Goal: Task Accomplishment & Management: Manage account settings

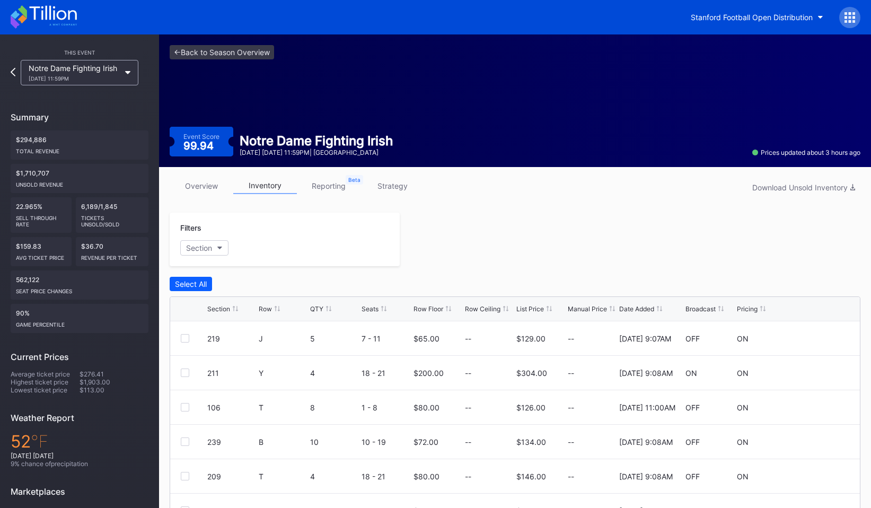
click at [74, 20] on icon at bounding box center [44, 16] width 66 height 23
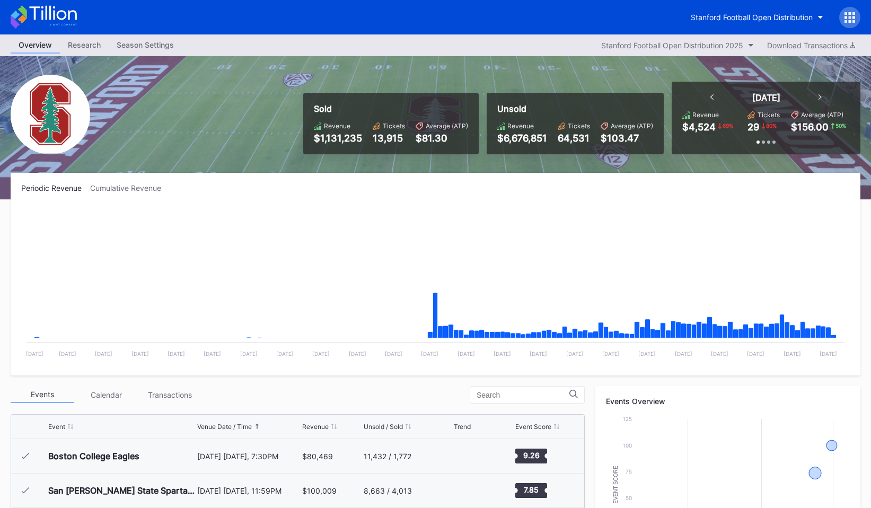
click at [844, 15] on div at bounding box center [850, 17] width 21 height 21
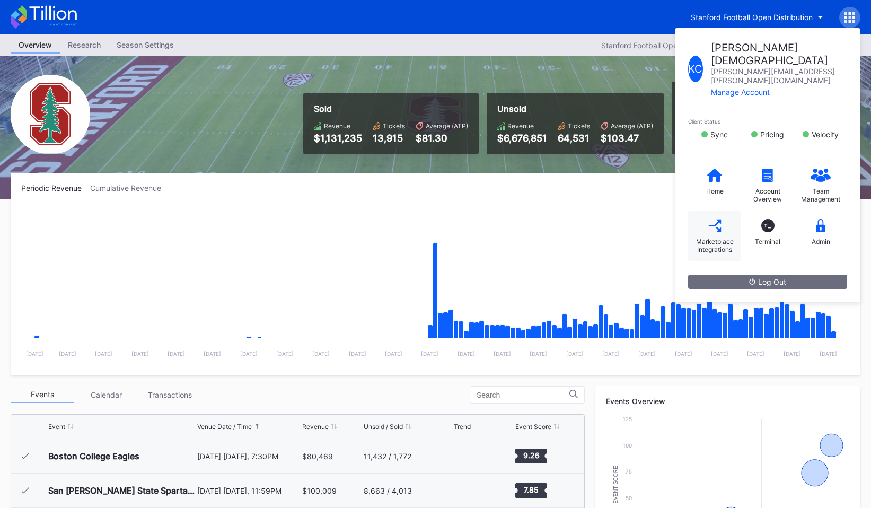
click at [710, 219] on icon at bounding box center [715, 225] width 13 height 13
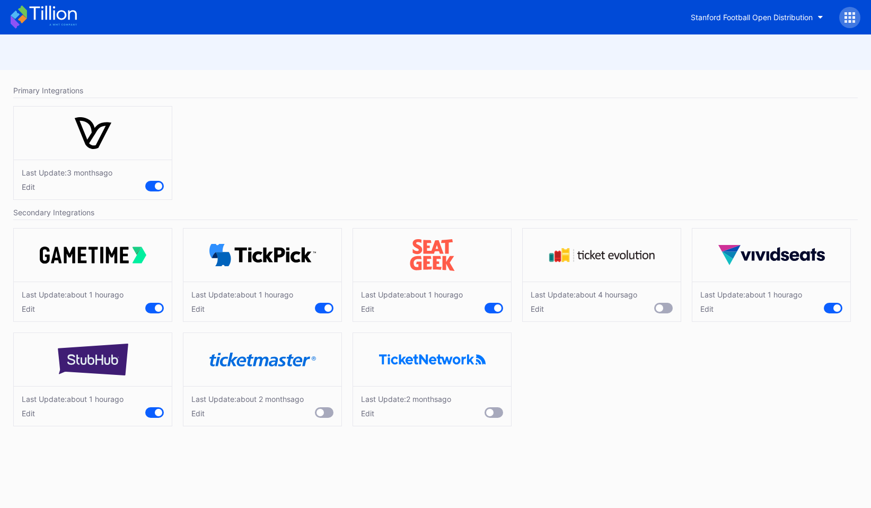
click at [28, 412] on div "Edit" at bounding box center [73, 413] width 102 height 9
click at [198, 128] on div "Last Update: [DATE] Edit" at bounding box center [435, 156] width 855 height 110
click at [295, 90] on div "Primary Integrations" at bounding box center [435, 90] width 845 height 15
